Goal: Use online tool/utility: Utilize a website feature to perform a specific function

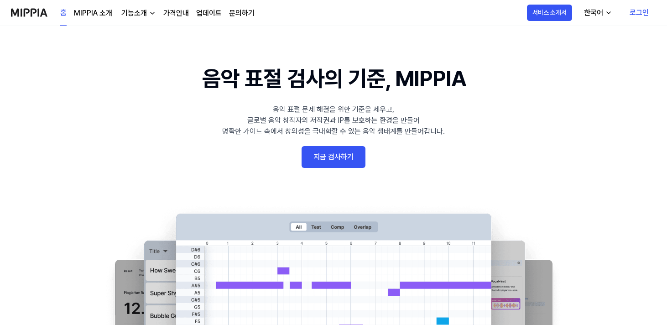
click at [337, 149] on link "지금 검사하기" at bounding box center [333, 157] width 64 height 22
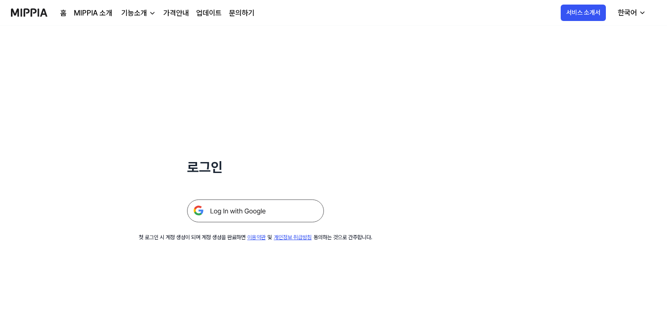
click at [270, 205] on img at bounding box center [255, 210] width 137 height 23
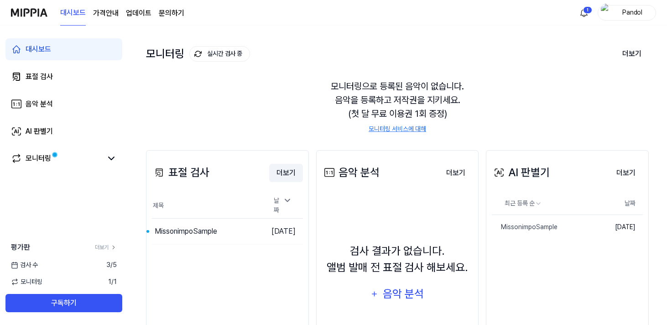
scroll to position [97, 0]
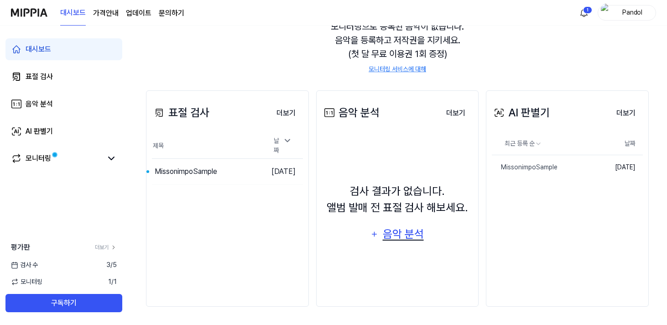
click at [397, 231] on div "음악 분석" at bounding box center [402, 233] width 43 height 17
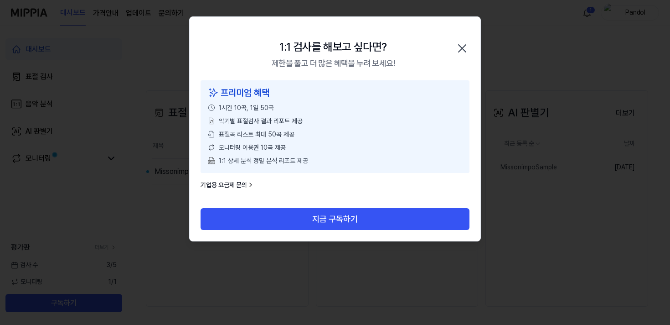
click at [462, 44] on icon "button" at bounding box center [462, 48] width 15 height 15
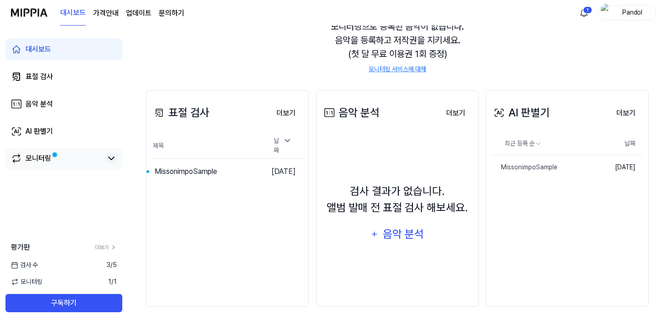
click at [113, 162] on icon at bounding box center [111, 158] width 11 height 11
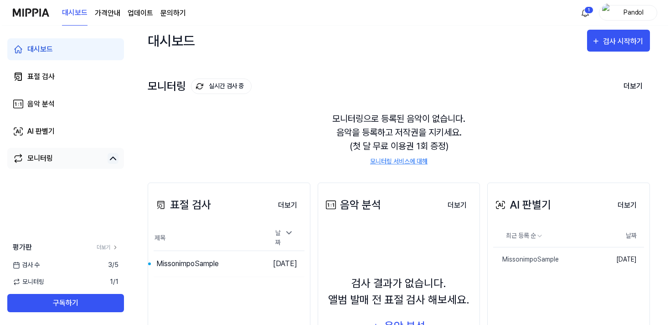
scroll to position [0, 0]
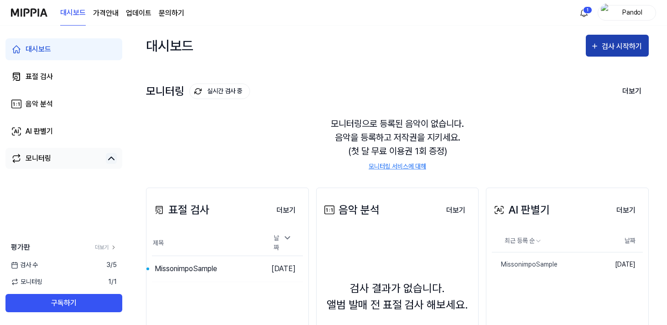
click at [620, 48] on div "검사 시작하기" at bounding box center [622, 47] width 42 height 12
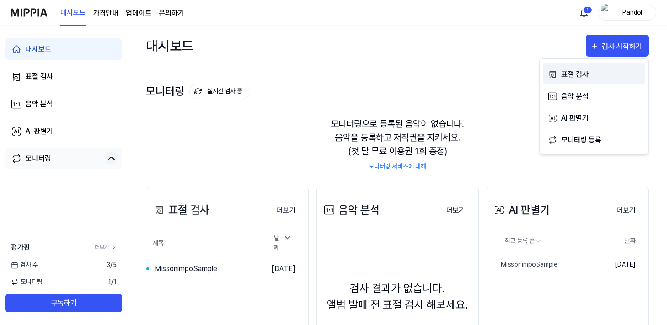
click at [566, 74] on div "표절 검사" at bounding box center [600, 74] width 79 height 12
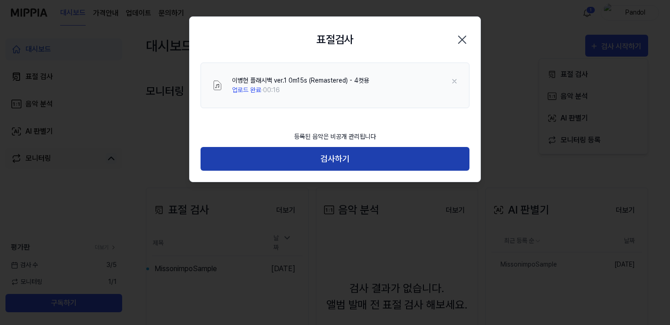
click at [362, 159] on button "검사하기" at bounding box center [335, 159] width 269 height 24
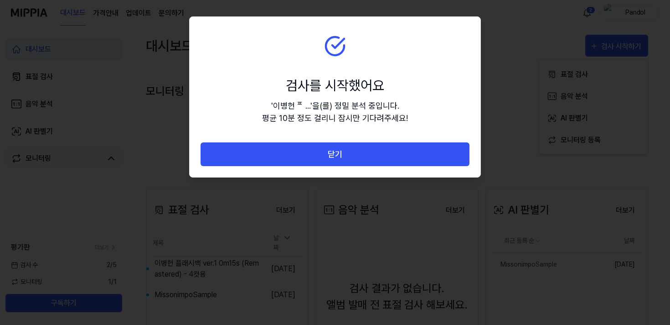
click at [344, 119] on div "' 이병헌 ᄑ... ' 을(를) 정밀 분석 중입니다. 평균 10분 정도 걸리니 잠시만 기다려주세요!" at bounding box center [335, 111] width 146 height 25
